Goal: Task Accomplishment & Management: Manage account settings

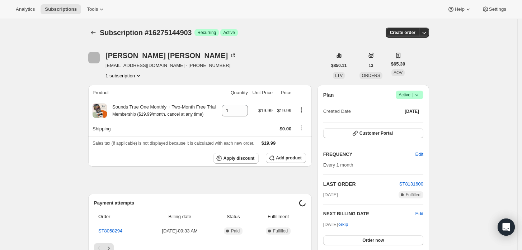
click at [421, 95] on icon at bounding box center [416, 94] width 7 height 7
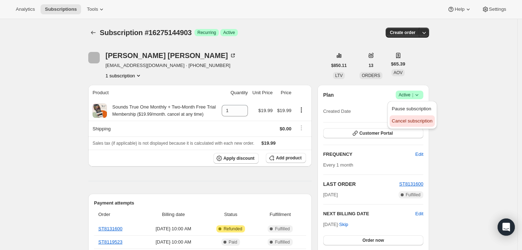
click at [422, 116] on button "Cancel subscription" at bounding box center [412, 121] width 45 height 11
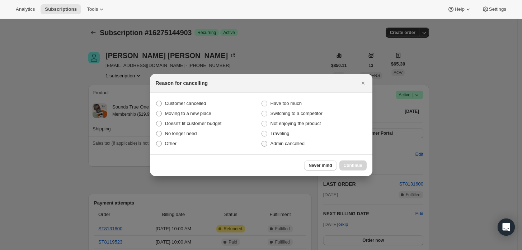
click at [302, 146] on span "Admin cancelled" at bounding box center [288, 143] width 34 height 5
click at [262, 141] on input "Admin cancelled" at bounding box center [262, 141] width 0 height 0
radio input "true"
click at [351, 167] on span "Continue" at bounding box center [353, 166] width 19 height 6
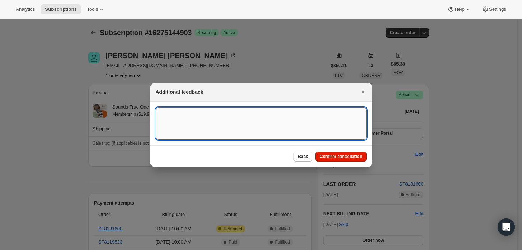
click at [307, 131] on textarea ":rbj:" at bounding box center [261, 124] width 211 height 32
type textarea "Customer requested cancellation and refund."
click at [341, 157] on span "Confirm cancellation" at bounding box center [341, 157] width 43 height 6
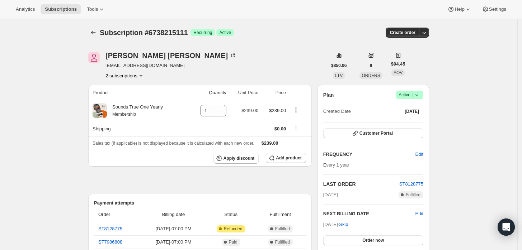
click at [423, 90] on div "Plan Success Active | Created Date Sep 16, 2023 Customer Portal FREQUENCY Edit …" at bounding box center [374, 178] width 112 height 186
click at [421, 93] on icon at bounding box center [416, 94] width 7 height 7
click at [404, 121] on span "Cancel subscription" at bounding box center [412, 120] width 41 height 5
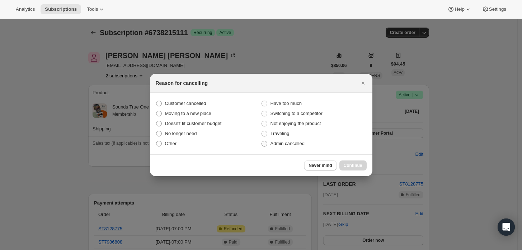
click at [275, 147] on label "Admin cancelled" at bounding box center [313, 144] width 105 height 10
click at [262, 141] on input "Admin cancelled" at bounding box center [262, 141] width 0 height 0
radio input "true"
click at [353, 166] on span "Continue" at bounding box center [353, 166] width 19 height 6
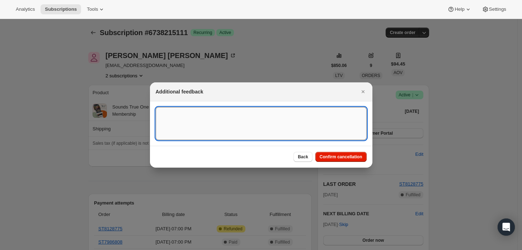
click at [287, 131] on textarea ":rbj:" at bounding box center [261, 123] width 211 height 33
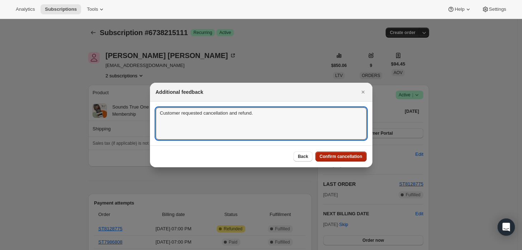
type textarea "Customer requested cancellation and refund."
click at [353, 155] on span "Confirm cancellation" at bounding box center [341, 157] width 43 height 6
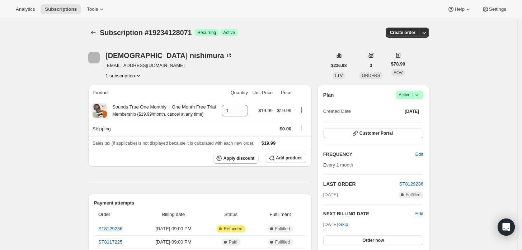
click at [422, 98] on span "Success Active |" at bounding box center [410, 95] width 28 height 9
click at [403, 124] on span "Cancel subscription" at bounding box center [412, 120] width 41 height 5
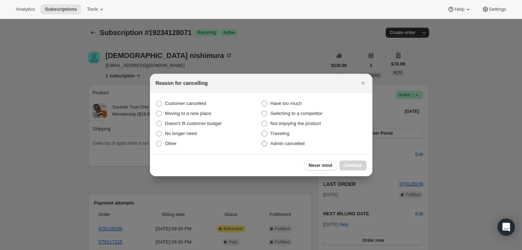
click at [268, 143] on label "Admin cancelled" at bounding box center [313, 144] width 105 height 10
click at [262, 141] on input "Admin cancelled" at bounding box center [262, 141] width 0 height 0
radio input "true"
click at [348, 167] on span "Continue" at bounding box center [353, 166] width 19 height 6
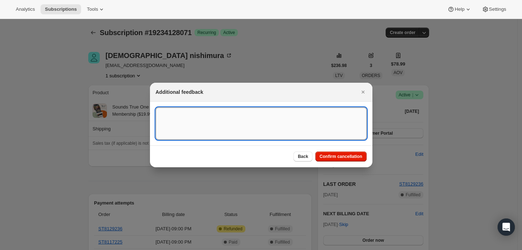
click at [263, 135] on textarea ":rbj:" at bounding box center [261, 124] width 211 height 32
type textarea "Customer requested cancellation and refund."
click at [340, 159] on span "Confirm cancellation" at bounding box center [341, 157] width 43 height 6
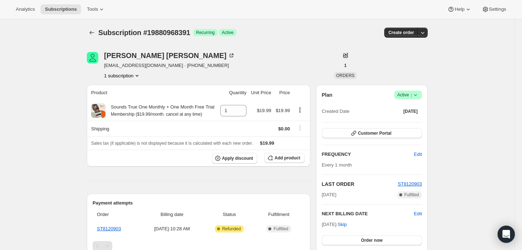
click at [412, 97] on span "Active |" at bounding box center [408, 94] width 22 height 7
click at [408, 122] on span "Cancel subscription" at bounding box center [410, 120] width 41 height 5
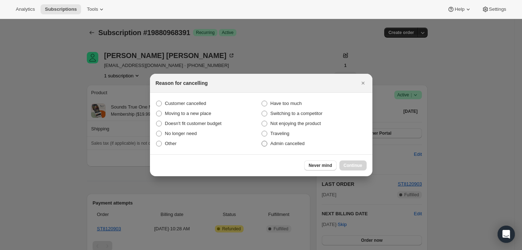
click at [293, 145] on span "Admin cancelled" at bounding box center [288, 143] width 34 height 5
click at [262, 141] on input "Admin cancelled" at bounding box center [262, 141] width 0 height 0
radio input "true"
click at [349, 169] on button "Continue" at bounding box center [352, 166] width 27 height 10
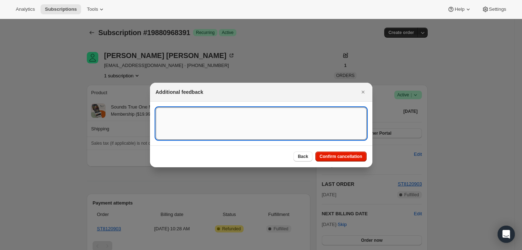
click at [243, 122] on textarea ":rbl:" at bounding box center [261, 124] width 211 height 32
type textarea "Customer cancelled initial order."
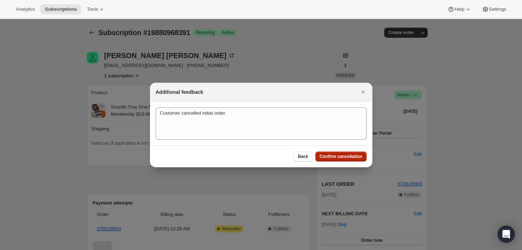
click at [334, 157] on span "Confirm cancellation" at bounding box center [341, 157] width 43 height 6
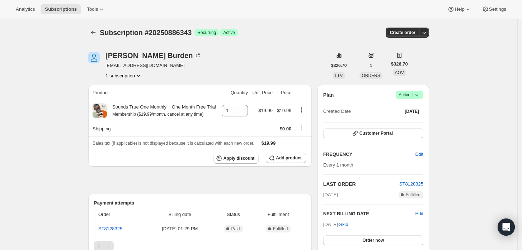
click at [419, 94] on icon at bounding box center [416, 94] width 7 height 7
click at [412, 117] on button "Cancel subscription" at bounding box center [412, 121] width 45 height 11
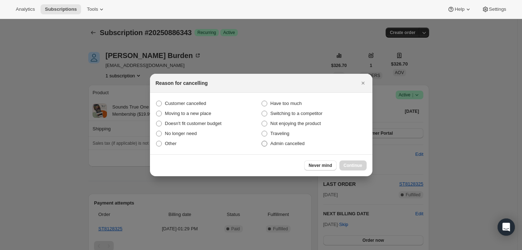
click at [290, 142] on span "Admin cancelled" at bounding box center [288, 143] width 34 height 5
click at [262, 141] on input "Admin cancelled" at bounding box center [262, 141] width 0 height 0
radio input "true"
drag, startPoint x: 360, startPoint y: 168, endPoint x: 343, endPoint y: 154, distance: 21.4
click at [360, 168] on span "Continue" at bounding box center [353, 166] width 19 height 6
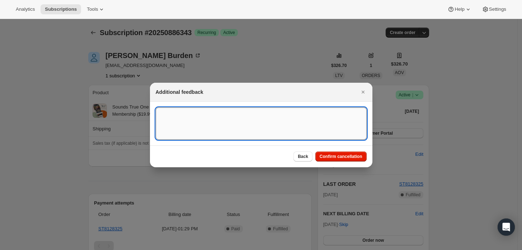
click at [297, 128] on textarea ":rbj:" at bounding box center [261, 124] width 211 height 32
type textarea "Customer requested cancellation."
click at [346, 151] on div "Back Confirm cancellation" at bounding box center [261, 157] width 222 height 22
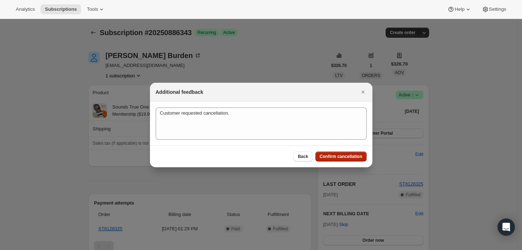
click at [346, 156] on span "Confirm cancellation" at bounding box center [341, 157] width 43 height 6
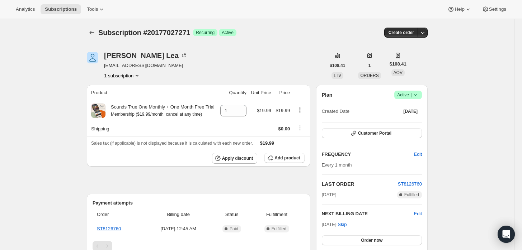
click at [419, 91] on icon at bounding box center [415, 94] width 7 height 7
click at [401, 126] on button "Cancel subscription" at bounding box center [410, 121] width 45 height 11
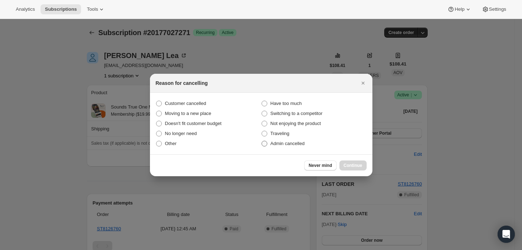
click at [276, 144] on span "Admin cancelled" at bounding box center [288, 143] width 34 height 5
click at [262, 141] on input "Admin cancelled" at bounding box center [262, 141] width 0 height 0
radio input "true"
click at [353, 164] on span "Continue" at bounding box center [353, 166] width 19 height 6
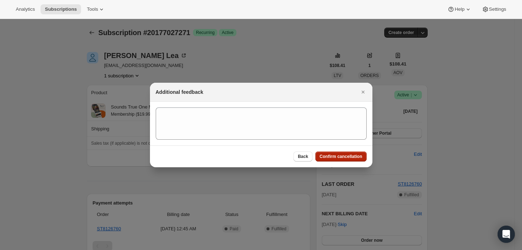
click at [344, 157] on span "Confirm cancellation" at bounding box center [341, 157] width 43 height 6
